Goal: Information Seeking & Learning: Learn about a topic

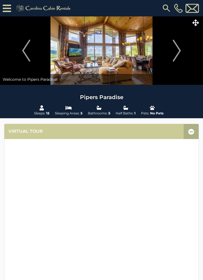
click at [175, 48] on img "Next" at bounding box center [177, 51] width 8 height 22
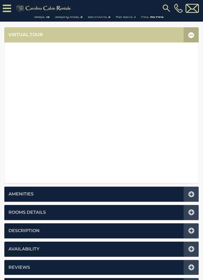
scroll to position [110, 0]
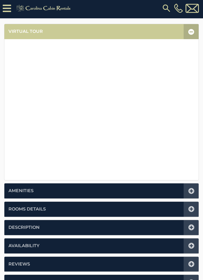
click at [25, 279] on link "Location" at bounding box center [20, 282] width 24 height 6
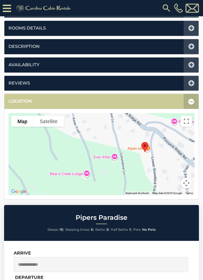
scroll to position [151, 0]
click at [19, 83] on link "Reviews" at bounding box center [19, 83] width 22 height 6
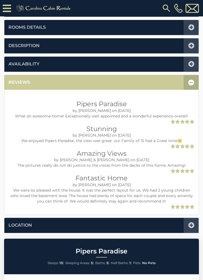
scroll to position [151, 0]
click at [197, 219] on div at bounding box center [191, 225] width 15 height 15
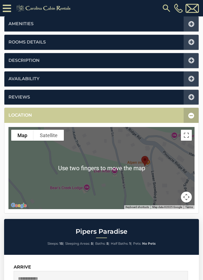
scroll to position [137, 0]
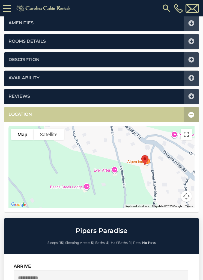
click at [151, 160] on img "Pipers Paradise" at bounding box center [144, 160] width 11 height 14
click at [150, 158] on img "Pipers Paradise" at bounding box center [144, 160] width 11 height 14
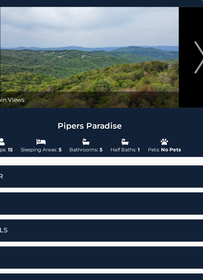
scroll to position [0, 0]
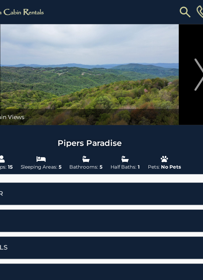
click at [154, 56] on button "Next" at bounding box center [177, 50] width 47 height 68
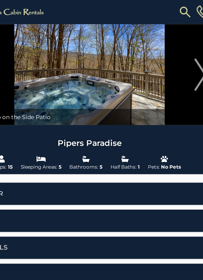
click at [173, 57] on img "Next" at bounding box center [177, 51] width 8 height 22
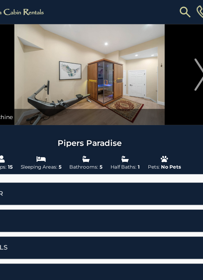
click at [173, 55] on img "Next" at bounding box center [177, 51] width 8 height 22
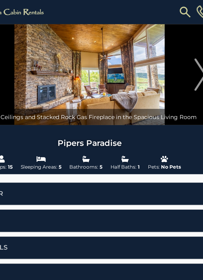
click at [173, 54] on img "Next" at bounding box center [177, 51] width 8 height 22
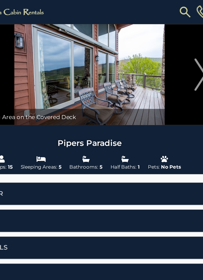
click at [173, 54] on img "Next" at bounding box center [177, 51] width 8 height 22
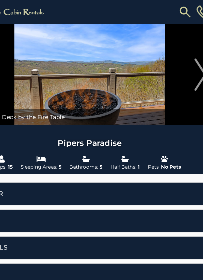
click at [173, 55] on img "Next" at bounding box center [177, 51] width 8 height 22
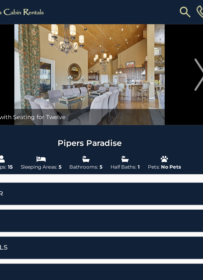
click at [173, 54] on img "Next" at bounding box center [177, 51] width 8 height 22
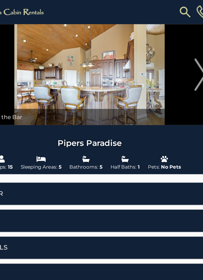
click at [173, 54] on img "Next" at bounding box center [177, 51] width 8 height 22
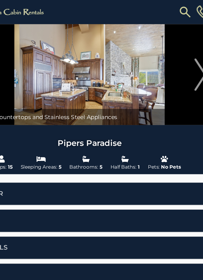
click at [173, 55] on img "Next" at bounding box center [177, 51] width 8 height 22
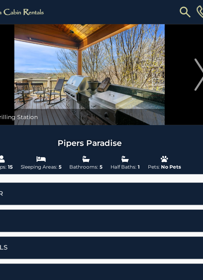
click at [173, 55] on img "Next" at bounding box center [177, 51] width 8 height 22
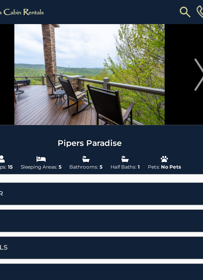
click at [173, 55] on img "Next" at bounding box center [177, 51] width 8 height 22
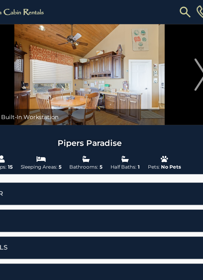
click at [173, 55] on img "Next" at bounding box center [177, 51] width 8 height 22
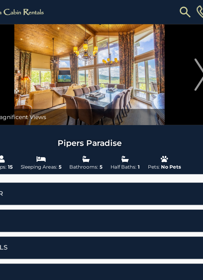
click at [173, 54] on img "Next" at bounding box center [177, 51] width 8 height 22
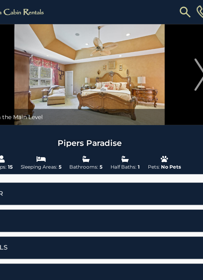
click at [173, 55] on img "Next" at bounding box center [177, 51] width 8 height 22
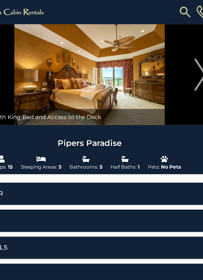
click at [173, 55] on img "Next" at bounding box center [177, 51] width 8 height 22
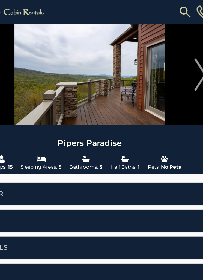
click at [173, 55] on img "Next" at bounding box center [177, 51] width 8 height 22
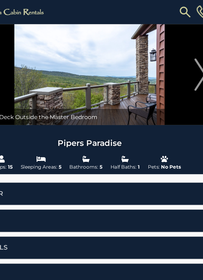
click at [173, 55] on img "Next" at bounding box center [177, 51] width 8 height 22
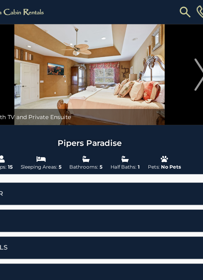
click at [173, 55] on img "Next" at bounding box center [177, 51] width 8 height 22
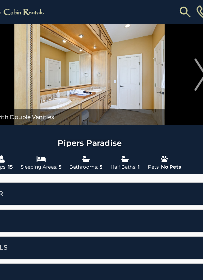
click at [173, 55] on img "Next" at bounding box center [177, 51] width 8 height 22
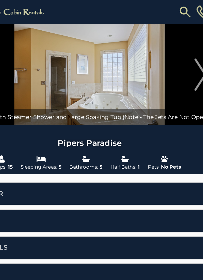
click at [173, 56] on img "Next" at bounding box center [177, 51] width 8 height 22
